Goal: Navigation & Orientation: Go to known website

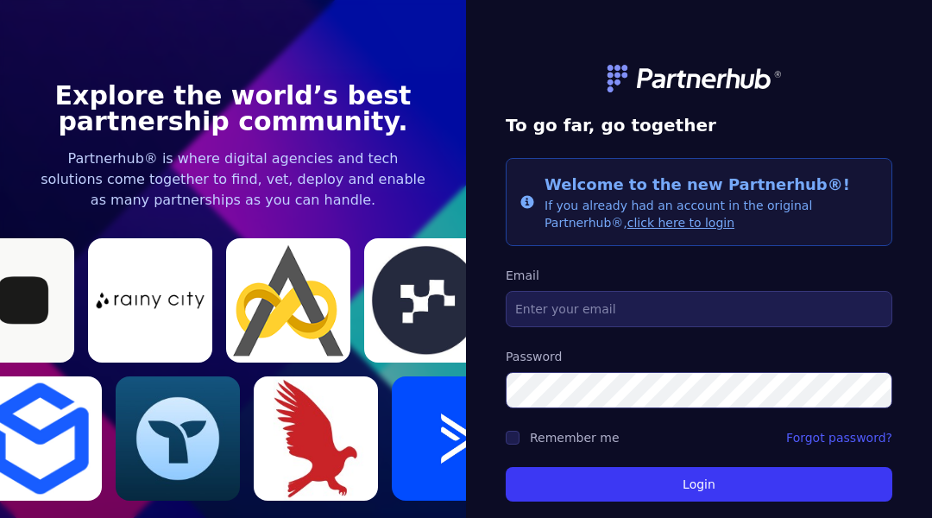
scroll to position [66, 0]
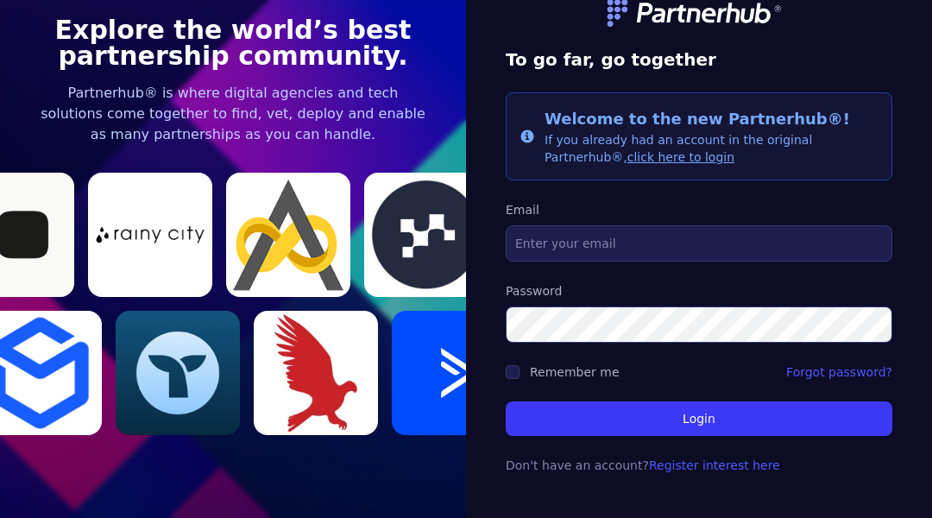
scroll to position [66, 0]
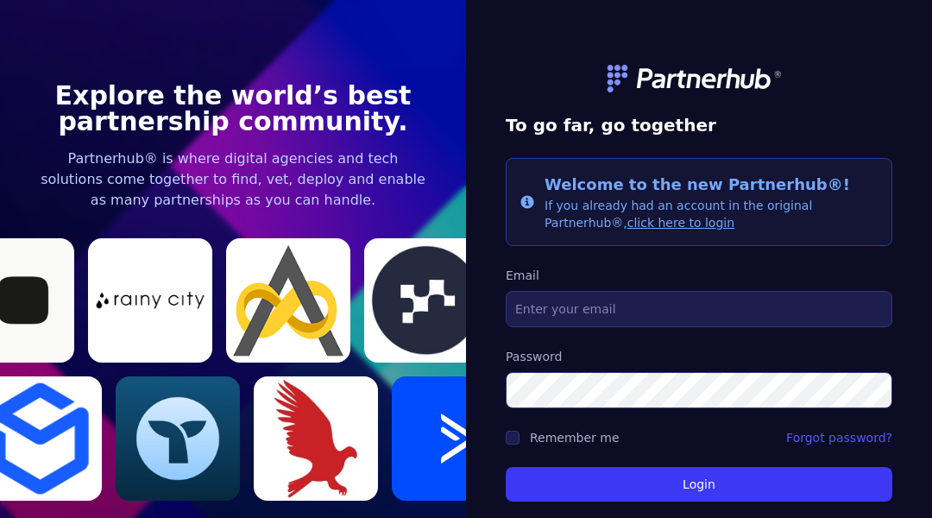
scroll to position [66, 0]
